Goal: Check status

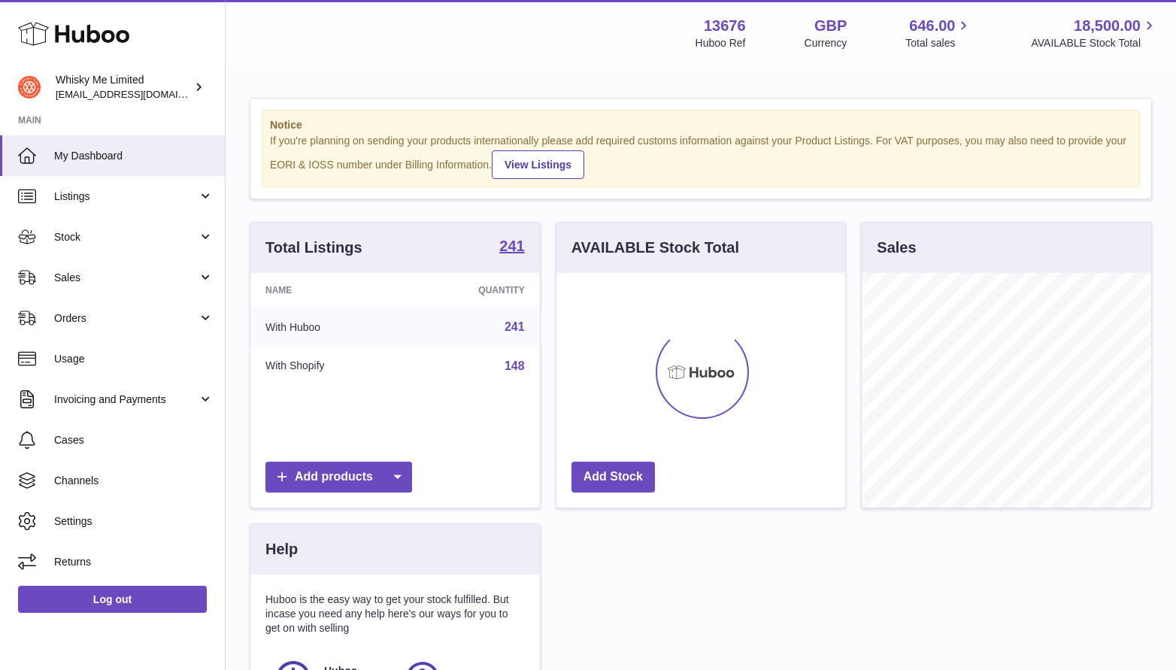
scroll to position [235, 289]
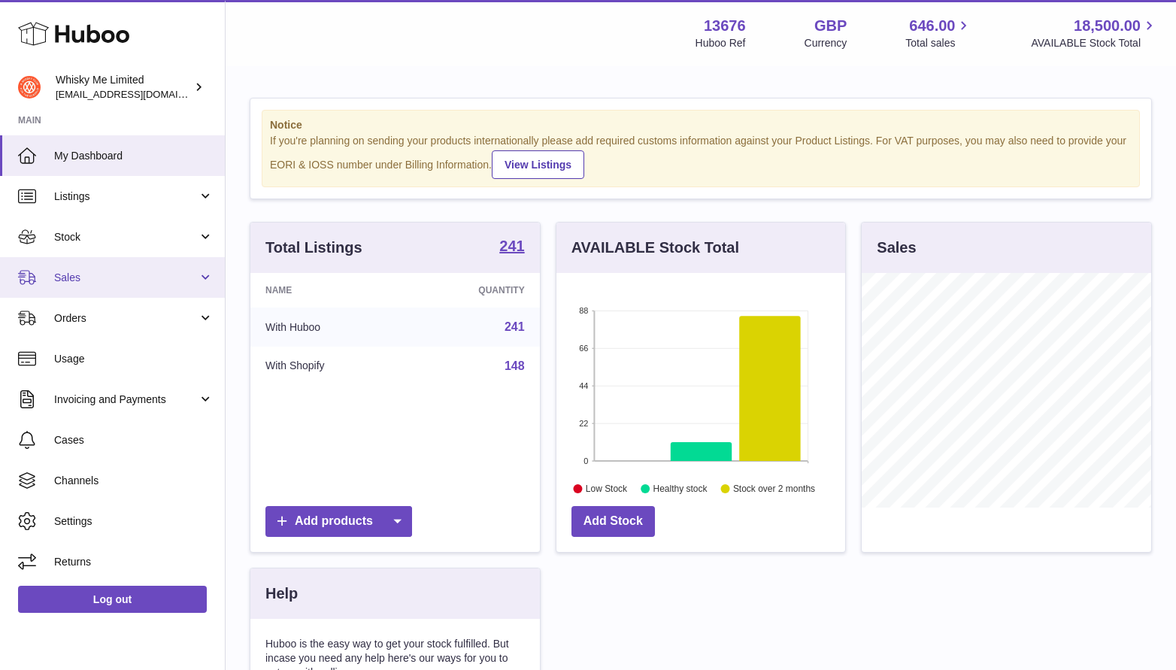
click at [94, 292] on link "Sales" at bounding box center [112, 277] width 225 height 41
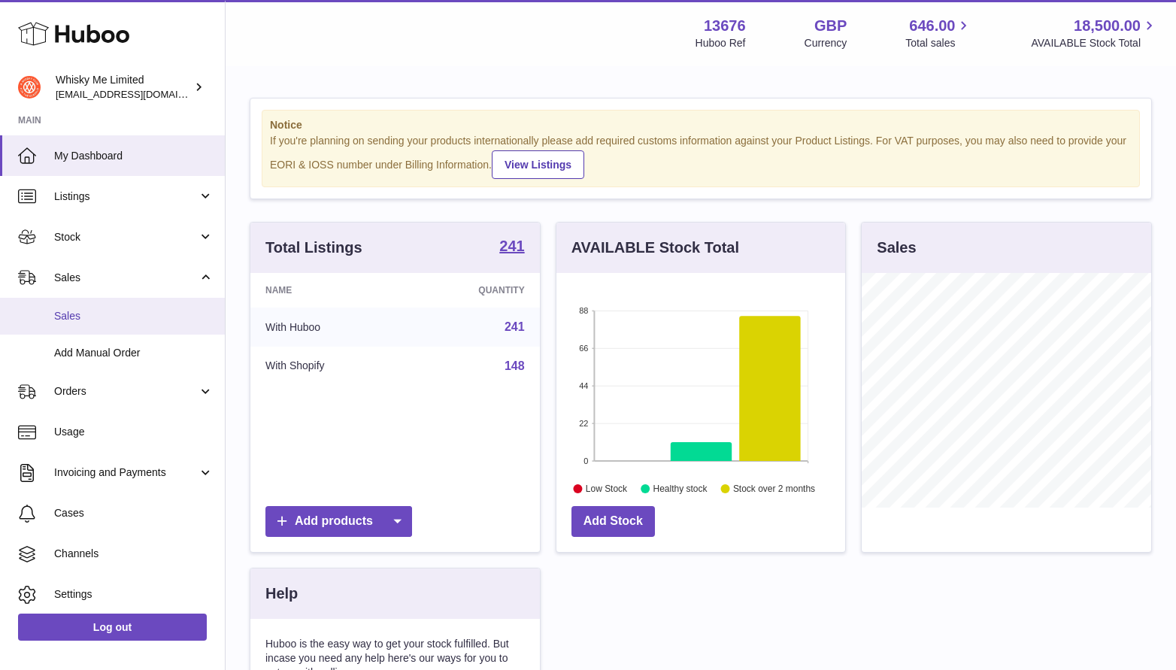
click at [104, 332] on link "Sales" at bounding box center [112, 316] width 225 height 37
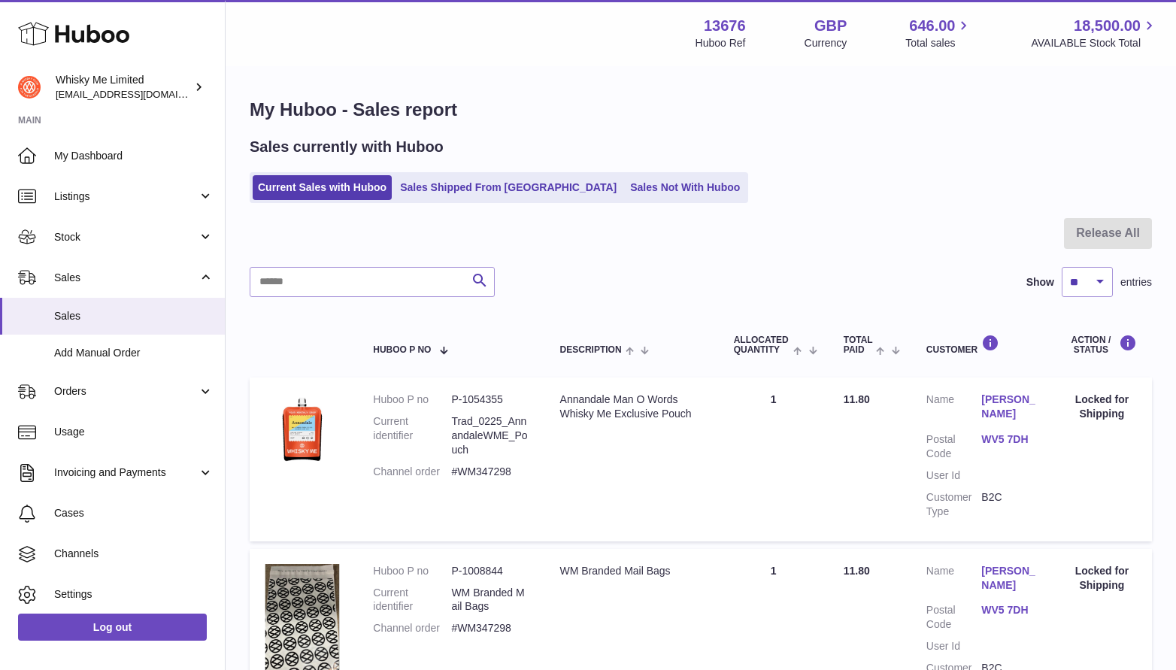
click at [504, 171] on div "Sales currently with Huboo Current Sales with Huboo Sales Shipped From Huboo Sa…" at bounding box center [701, 170] width 902 height 66
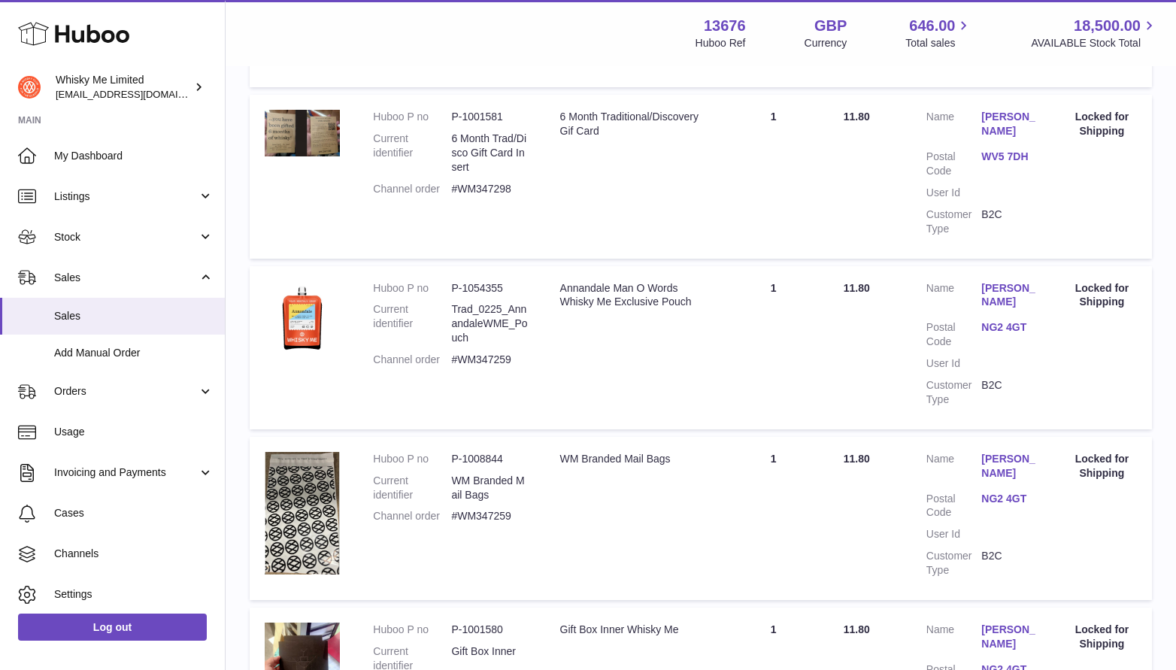
scroll to position [1573, 0]
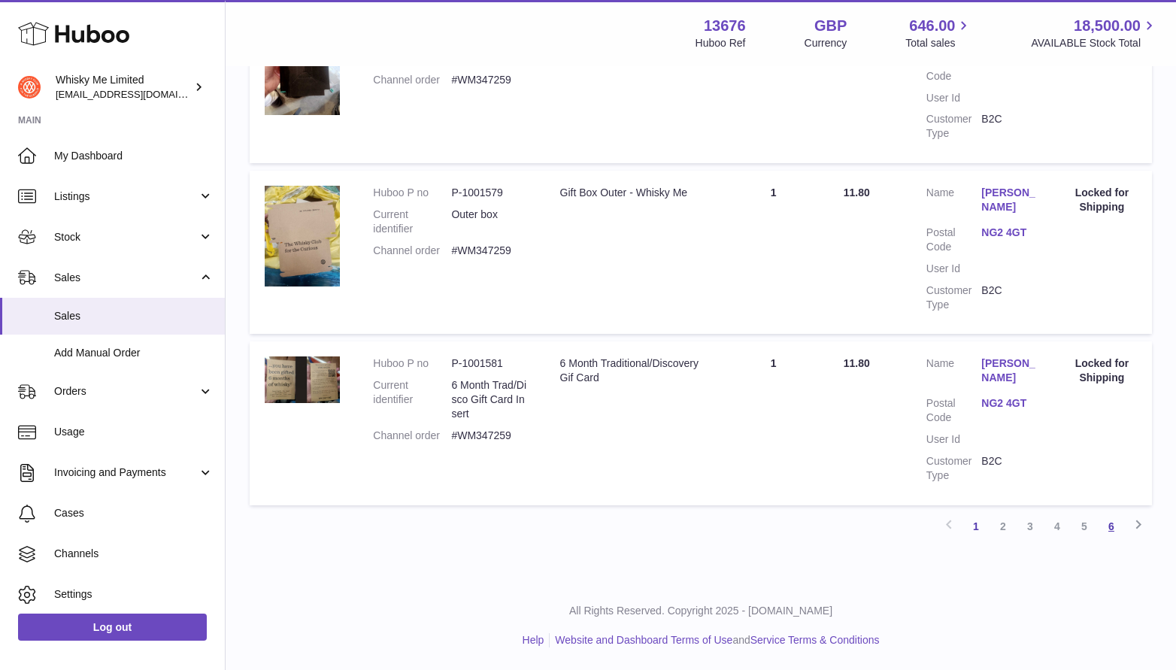
click at [1109, 530] on link "6" at bounding box center [1110, 526] width 27 height 27
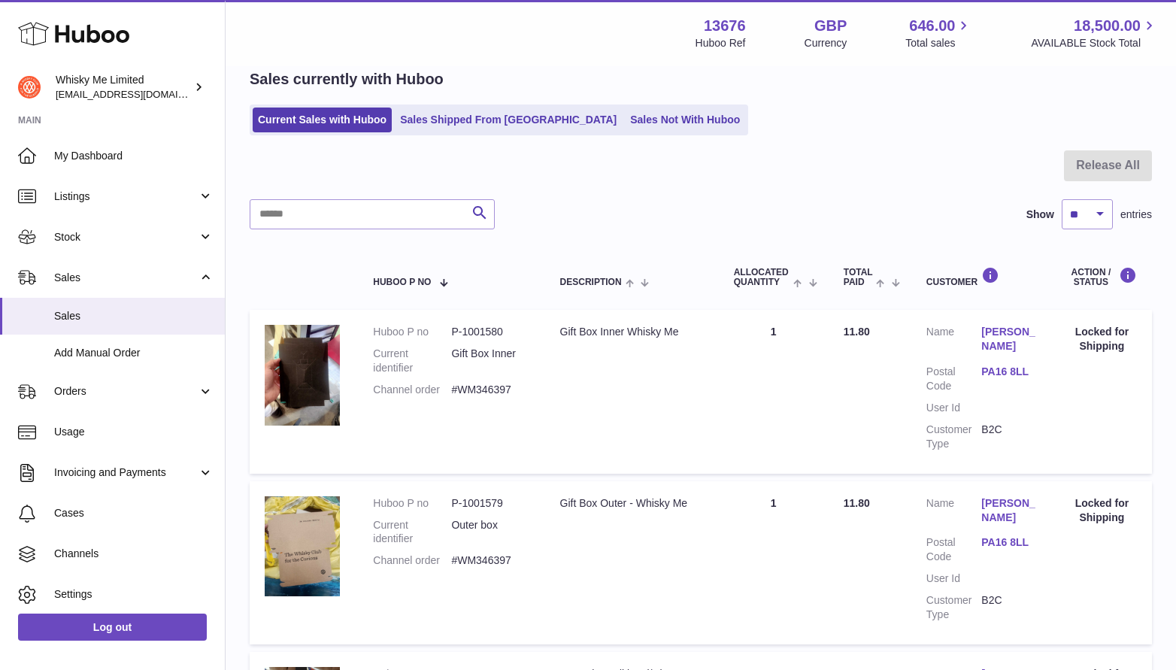
scroll to position [765, 0]
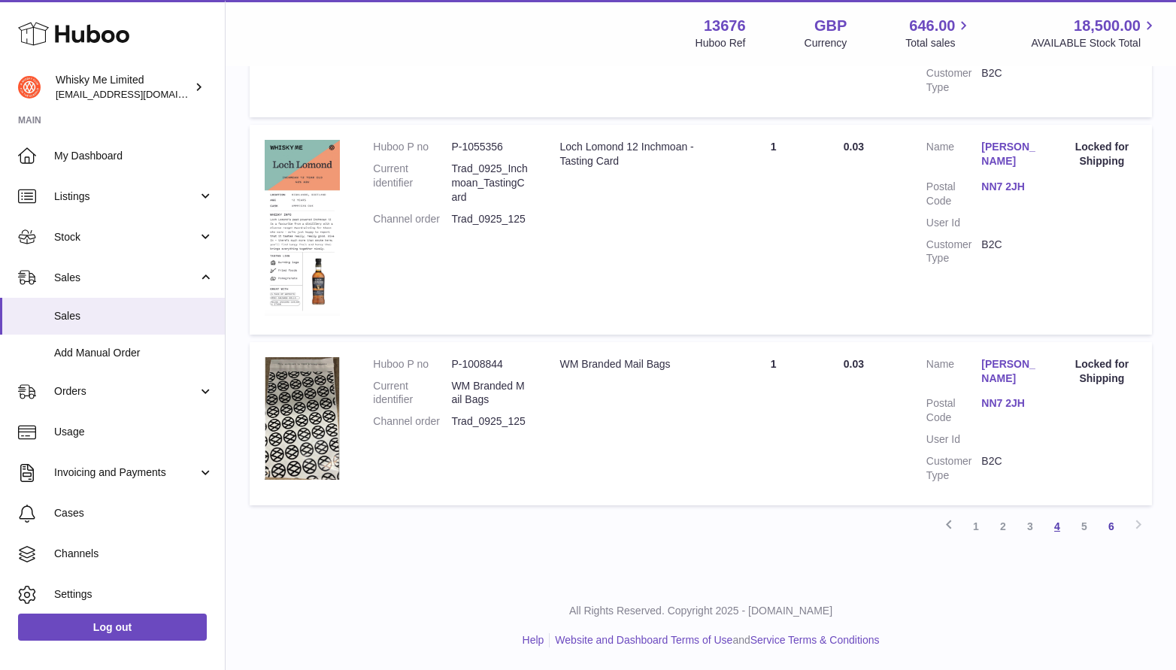
click at [1047, 531] on link "4" at bounding box center [1056, 526] width 27 height 27
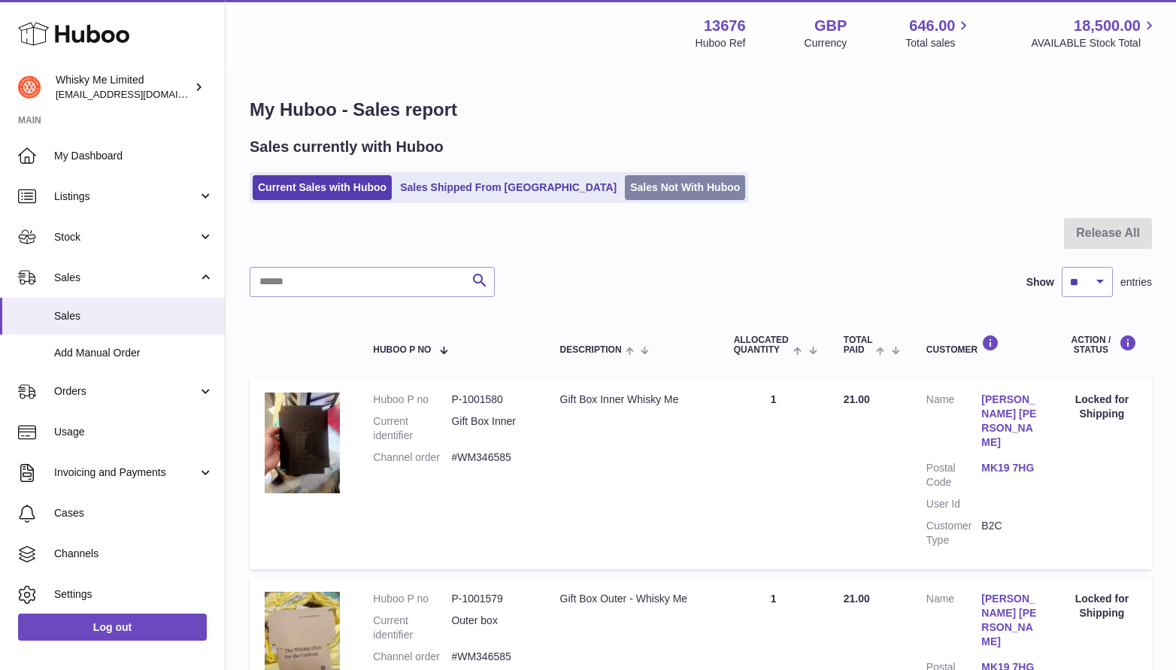
click at [625, 196] on link "Sales Not With Huboo" at bounding box center [685, 187] width 120 height 25
